Goal: Obtain resource: Obtain resource

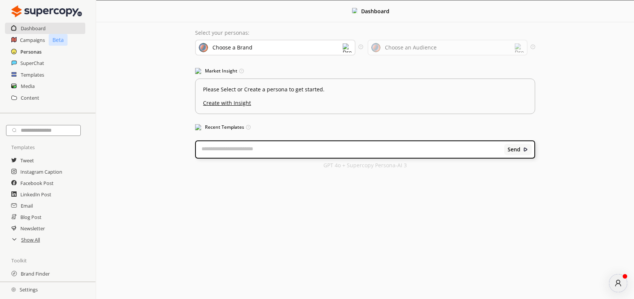
click at [29, 49] on h2 "Personas" at bounding box center [30, 51] width 21 height 11
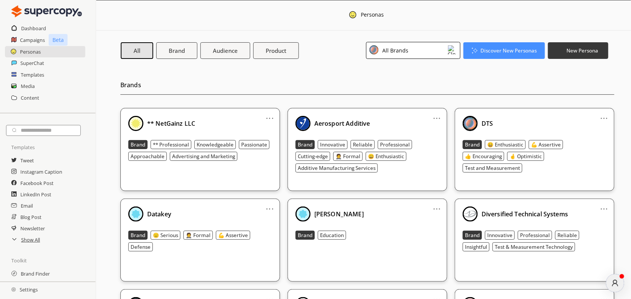
click at [377, 54] on img at bounding box center [373, 49] width 9 height 9
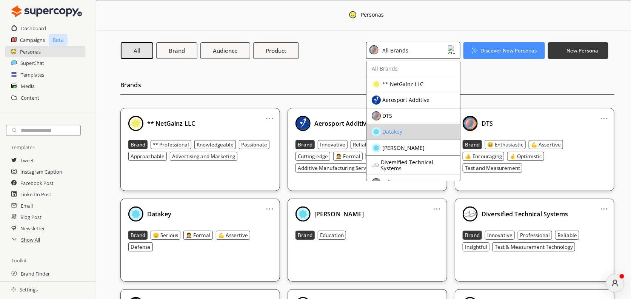
click at [413, 132] on div "Datakey" at bounding box center [407, 131] width 71 height 9
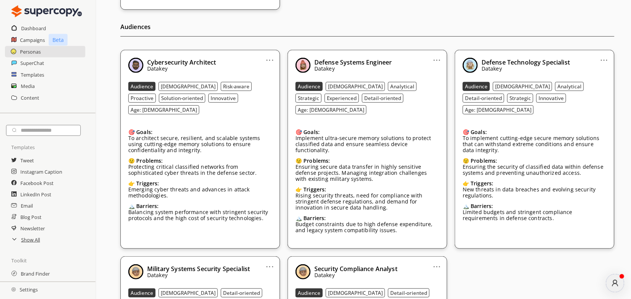
scroll to position [189, 0]
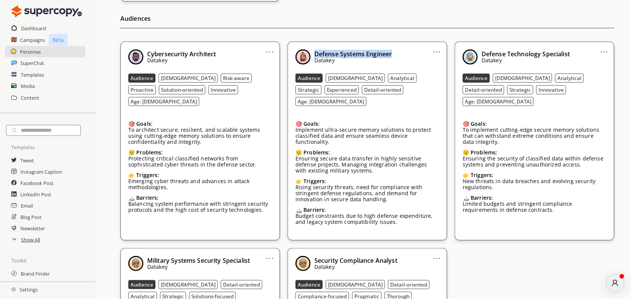
drag, startPoint x: 393, startPoint y: 56, endPoint x: 313, endPoint y: 54, distance: 80.0
click at [313, 54] on div "Defense Systems Engineer Datakey" at bounding box center [367, 56] width 144 height 15
copy b "Defense Systems Engineer"
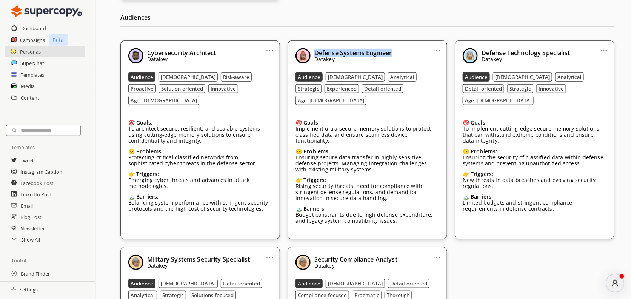
scroll to position [191, 0]
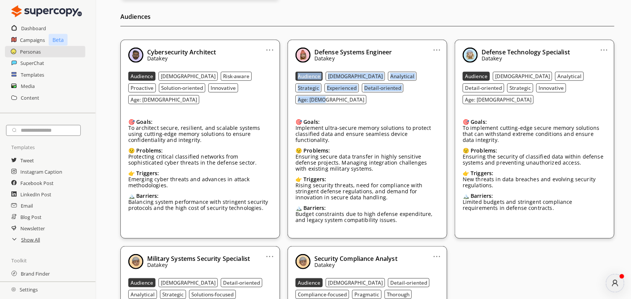
drag, startPoint x: 292, startPoint y: 71, endPoint x: 371, endPoint y: 95, distance: 83.2
click at [371, 95] on div "... Defense Systems Engineer Datakey Audience [DEMOGRAPHIC_DATA] Analytical Str…" at bounding box center [367, 139] width 160 height 199
click at [314, 74] on b "Audience" at bounding box center [309, 76] width 23 height 7
click at [312, 77] on b "Audience" at bounding box center [309, 76] width 23 height 7
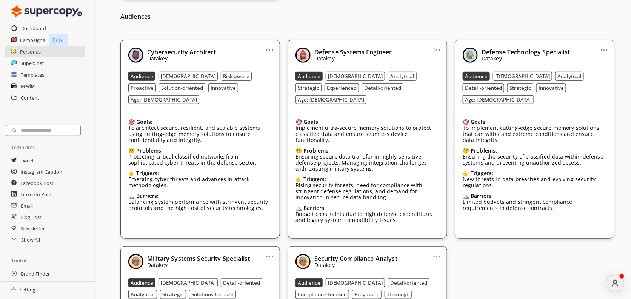
click at [394, 99] on div "Defense Systems Engineer Datakey Audience [DEMOGRAPHIC_DATA] Analytical Strateg…" at bounding box center [367, 139] width 144 height 183
drag, startPoint x: 329, startPoint y: 75, endPoint x: 367, endPoint y: 91, distance: 40.8
click at [367, 91] on div "Audience [DEMOGRAPHIC_DATA] Analytical Strategic Experienced Detail-oriented Ag…" at bounding box center [367, 88] width 144 height 32
drag, startPoint x: 372, startPoint y: 90, endPoint x: 326, endPoint y: 78, distance: 47.1
click at [326, 78] on div "Audience [DEMOGRAPHIC_DATA] Analytical Strategic Experienced Detail-oriented Ag…" at bounding box center [367, 88] width 144 height 32
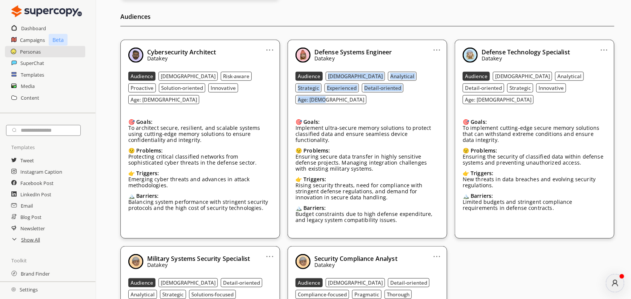
copy div "[DEMOGRAPHIC_DATA] Analytical Strategic Experienced Detail-oriented Age: [DEMOG…"
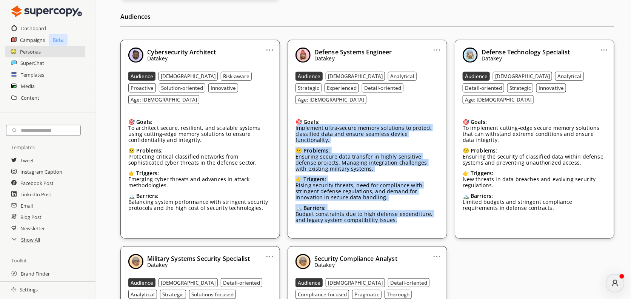
drag, startPoint x: 298, startPoint y: 115, endPoint x: 369, endPoint y: 211, distance: 118.5
click at [380, 216] on div "... Defense Systems Engineer Datakey Audience [DEMOGRAPHIC_DATA] Analytical Str…" at bounding box center [367, 139] width 160 height 199
copy div "mplement ultra-secure memory solutions to protect classified data and ensure se…"
drag, startPoint x: 298, startPoint y: 103, endPoint x: 370, endPoint y: 206, distance: 125.1
click at [370, 206] on div "🎯 Goals: Implement ultra-secure memory solutions to protect classified data and…" at bounding box center [367, 171] width 144 height 117
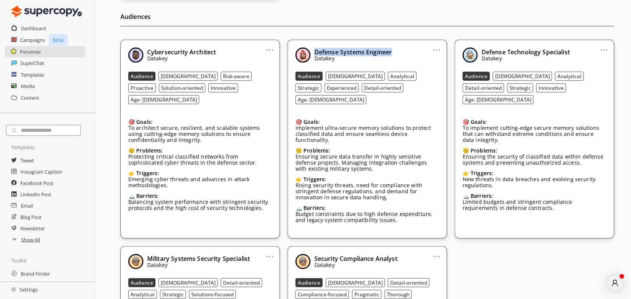
drag, startPoint x: 393, startPoint y: 55, endPoint x: 316, endPoint y: 54, distance: 77.4
click at [316, 54] on div "Defense Systems Engineer Datakey" at bounding box center [367, 55] width 144 height 15
copy b "Defense Systems Engineer"
